Goal: Information Seeking & Learning: Learn about a topic

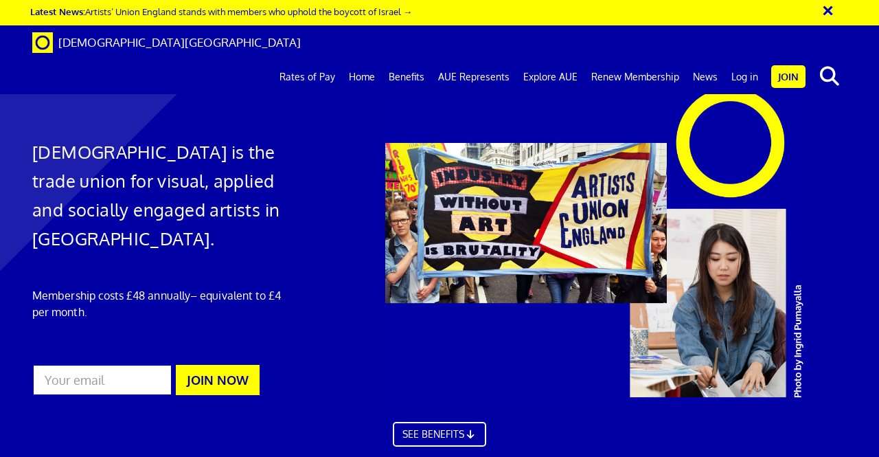
scroll to position [0, 3]
click at [757, 60] on link "Log in" at bounding box center [745, 77] width 41 height 34
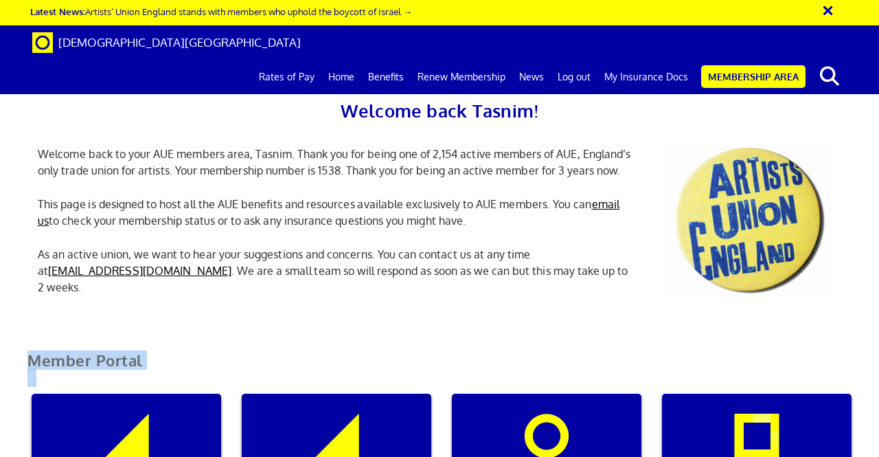
drag, startPoint x: 0, startPoint y: 0, endPoint x: 383, endPoint y: 471, distance: 607.1
click at [653, 60] on link "My Insurance Docs" at bounding box center [647, 77] width 98 height 34
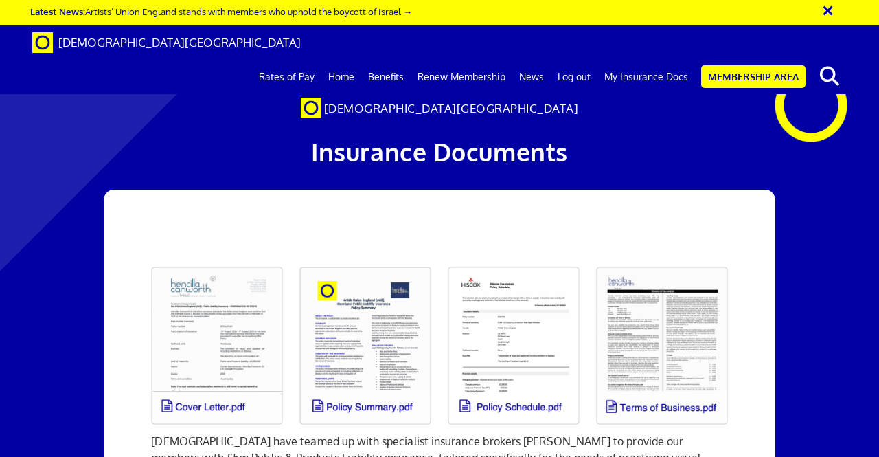
scroll to position [209, 0]
drag, startPoint x: 355, startPoint y: 368, endPoint x: 362, endPoint y: 321, distance: 47.3
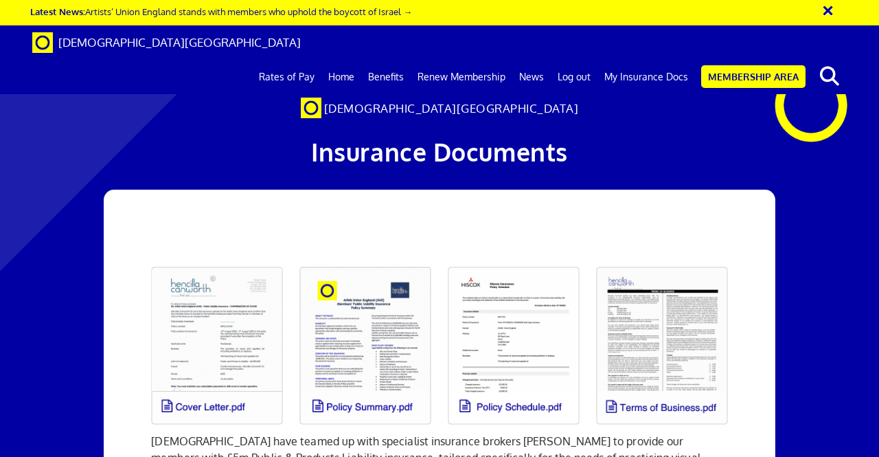
drag, startPoint x: 354, startPoint y: 348, endPoint x: 357, endPoint y: 383, distance: 35.2
drag, startPoint x: 357, startPoint y: 383, endPoint x: 260, endPoint y: 339, distance: 106.4
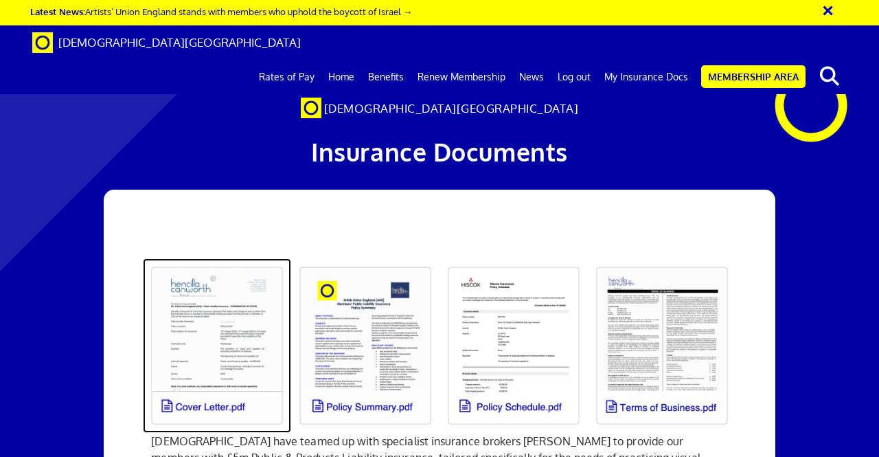
click at [234, 273] on link at bounding box center [217, 345] width 148 height 175
